Goal: Find specific page/section: Find specific page/section

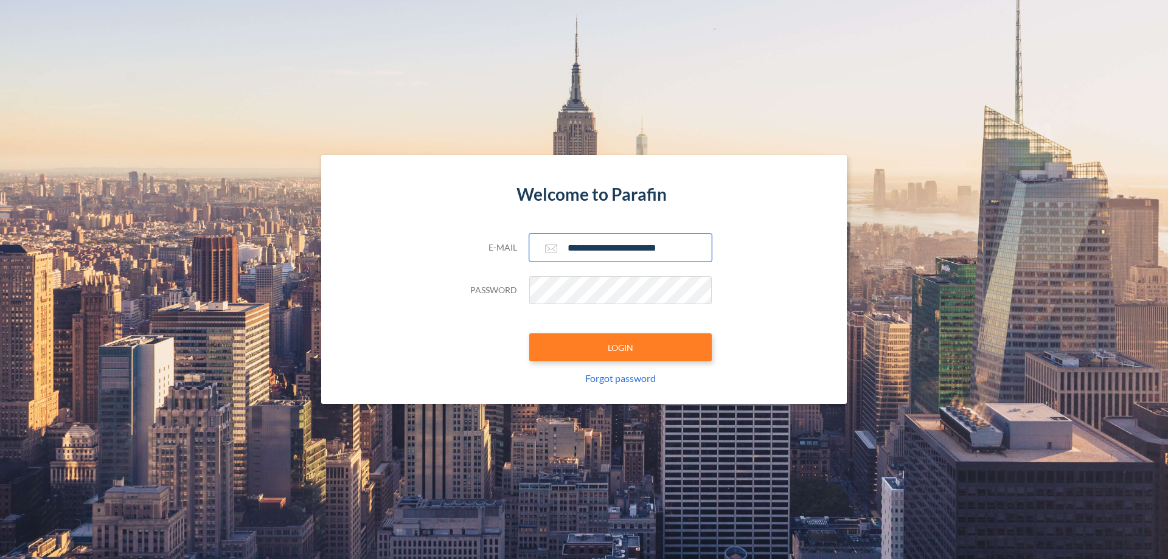
type input "**********"
click at [620, 347] on button "LOGIN" at bounding box center [620, 347] width 182 height 28
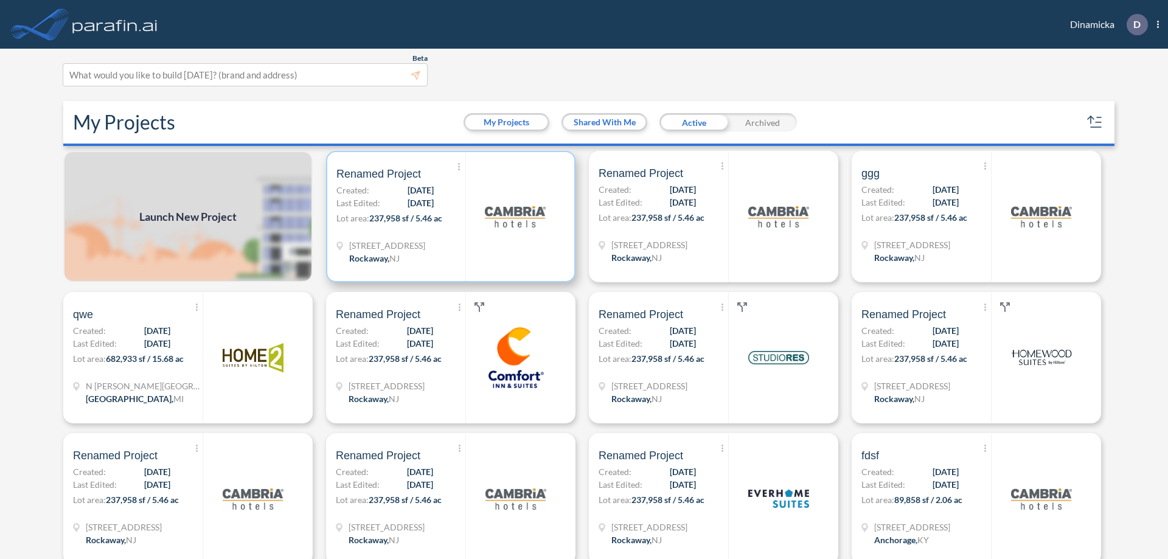
scroll to position [3, 0]
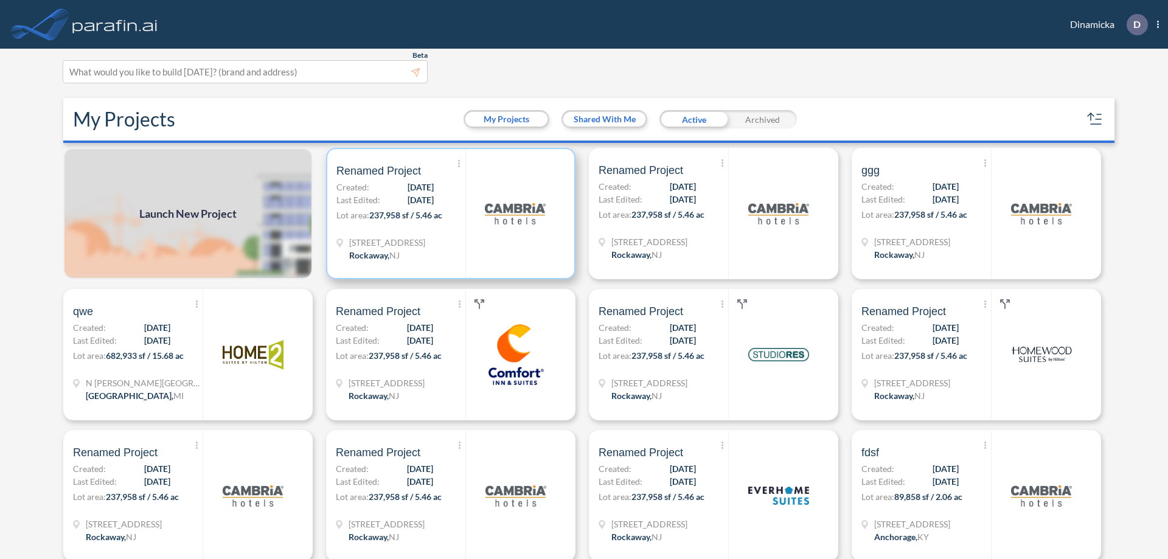
click at [448, 214] on p "Lot area: 237,958 sf / 5.46 ac" at bounding box center [400, 218] width 129 height 18
